Goal: Navigation & Orientation: Find specific page/section

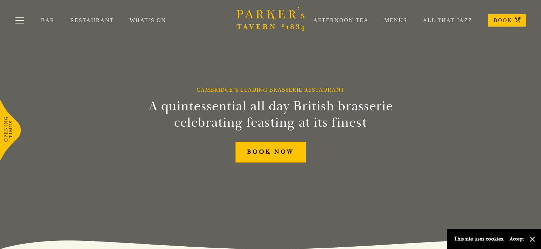
click at [135, 20] on link "What’s On" at bounding box center [156, 20] width 52 height 7
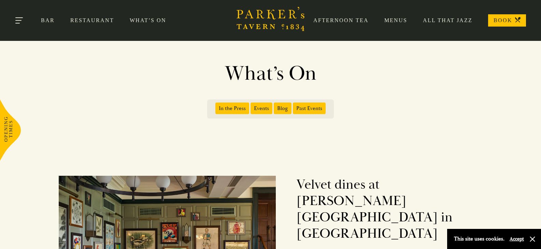
click at [21, 15] on button "Toggle navigation" at bounding box center [19, 21] width 29 height 29
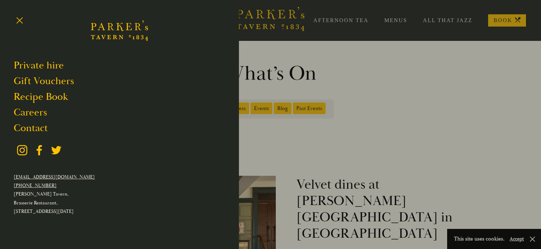
click at [379, 82] on div at bounding box center [270, 124] width 541 height 249
